Goal: Navigation & Orientation: Go to known website

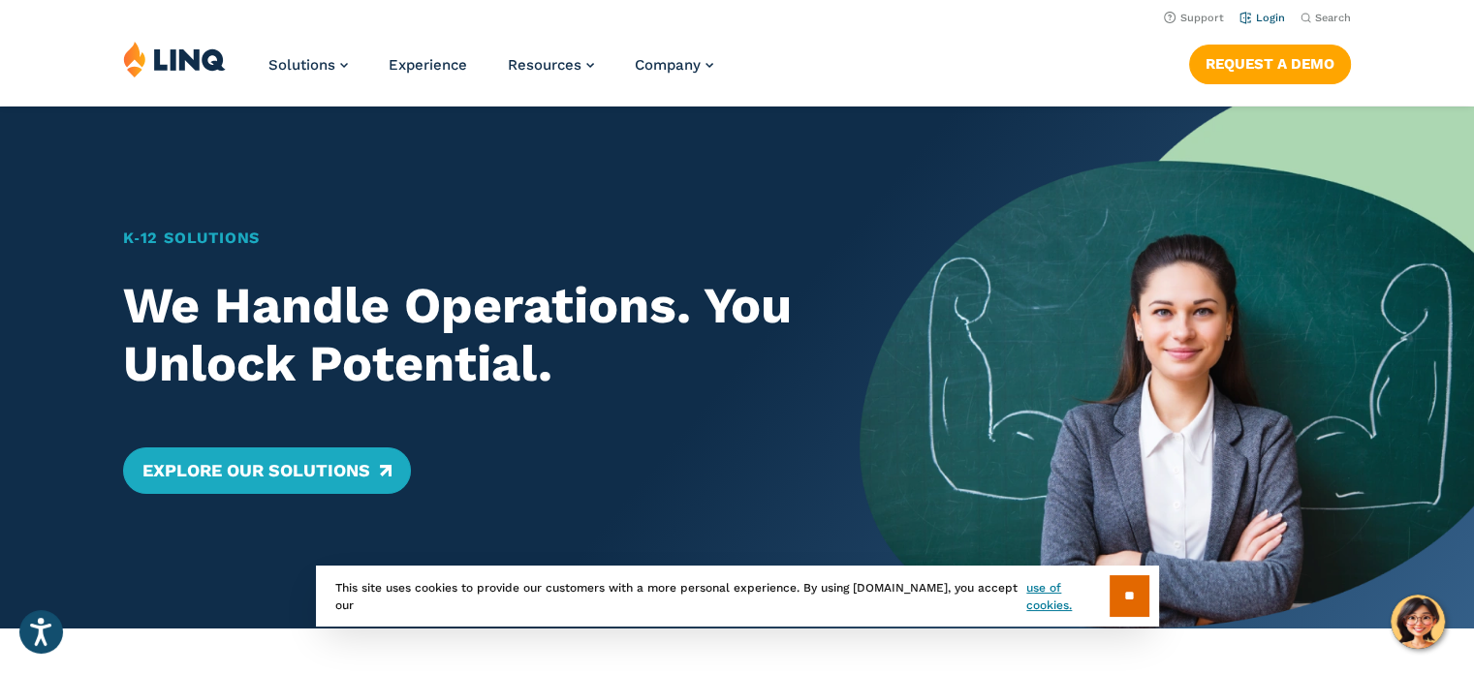
click at [1271, 21] on link "Login" at bounding box center [1262, 18] width 46 height 13
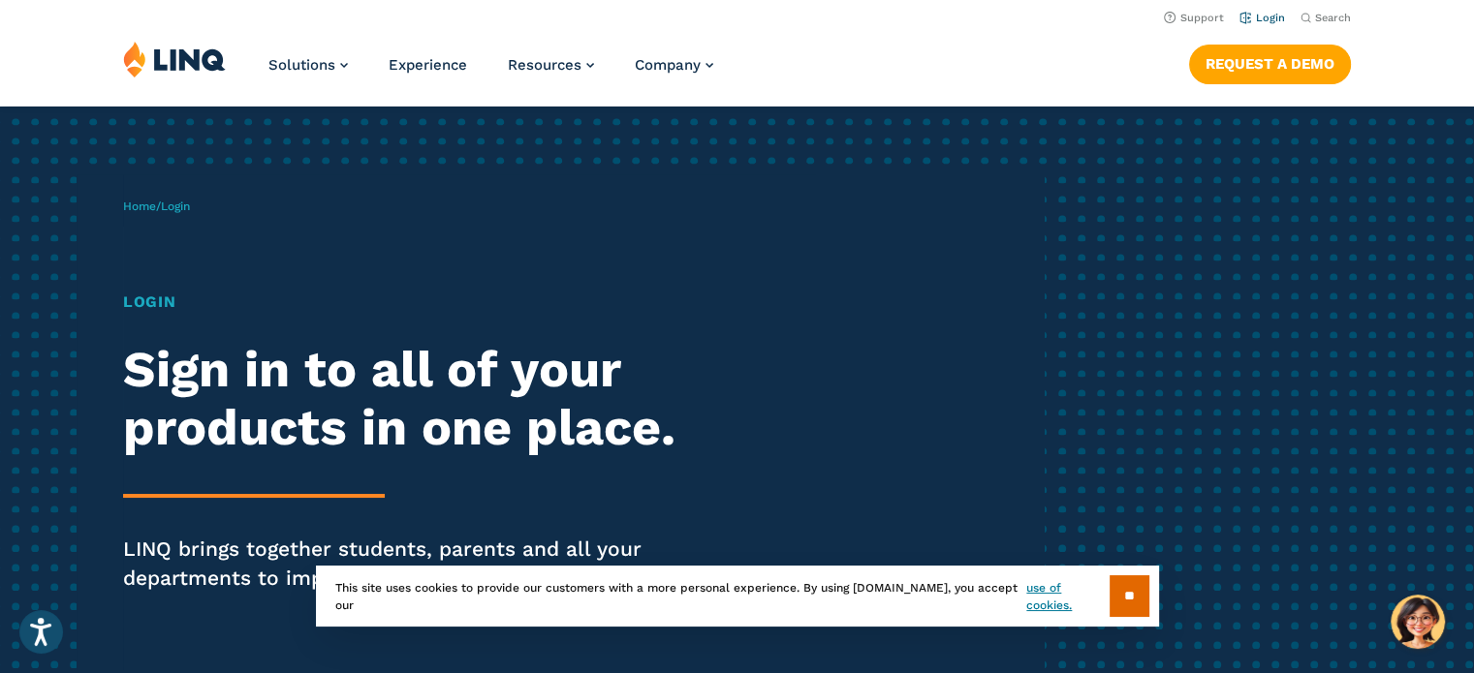
click at [1268, 17] on link "Login" at bounding box center [1262, 18] width 46 height 13
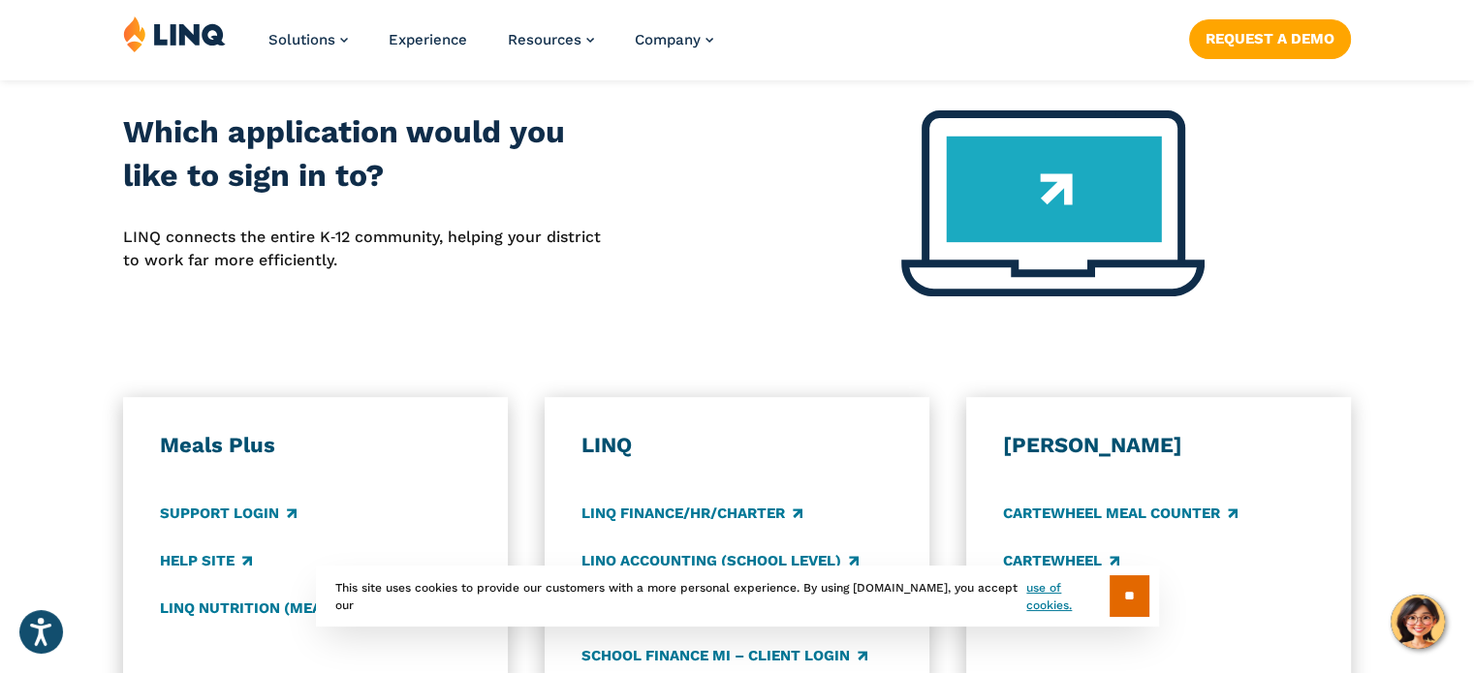
scroll to position [775, 0]
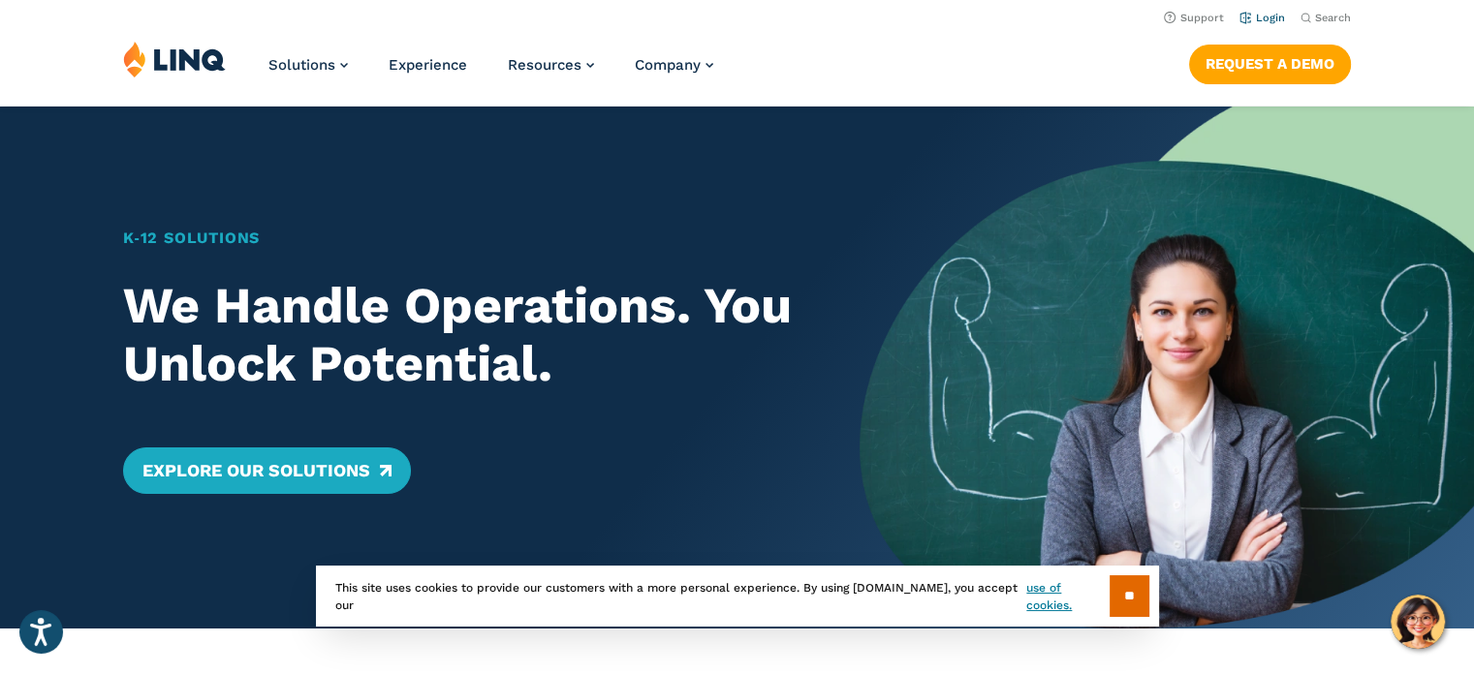
click at [1254, 18] on link "Login" at bounding box center [1262, 18] width 46 height 13
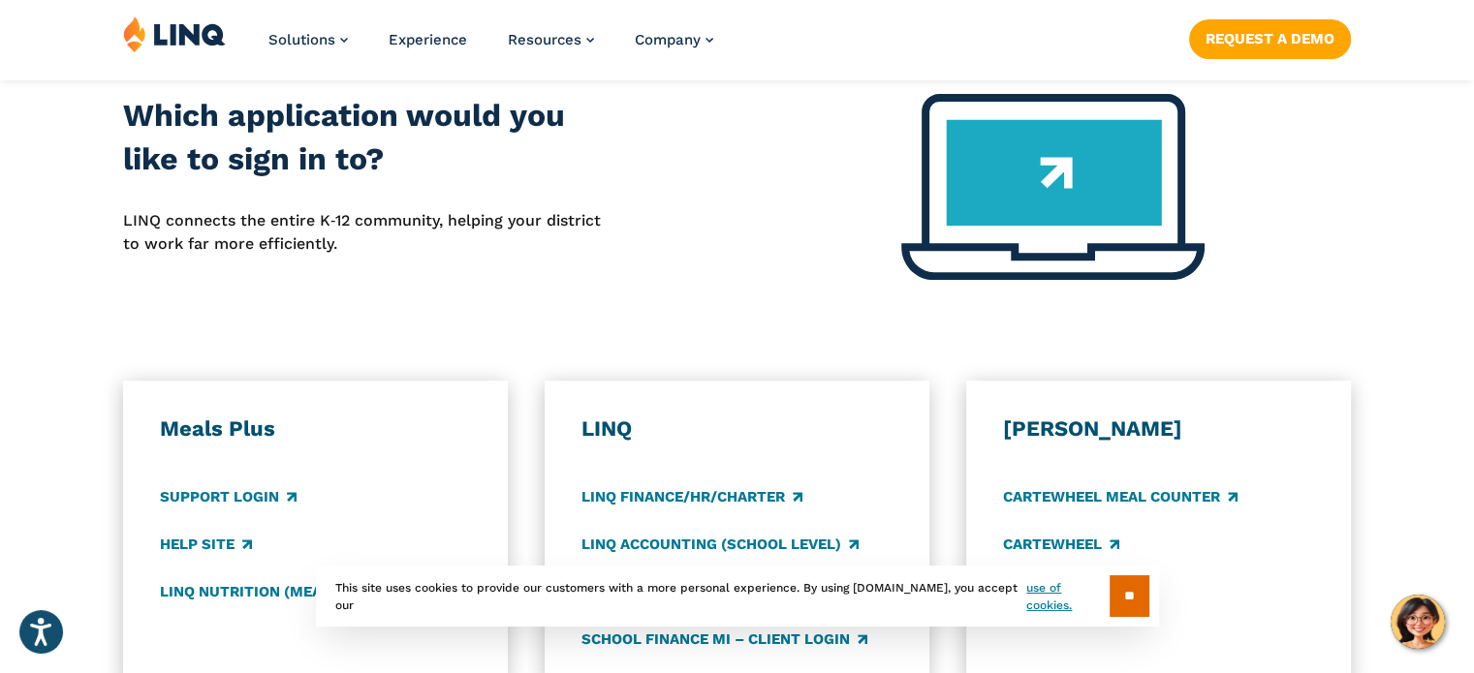
scroll to position [872, 0]
